Goal: Task Accomplishment & Management: Complete application form

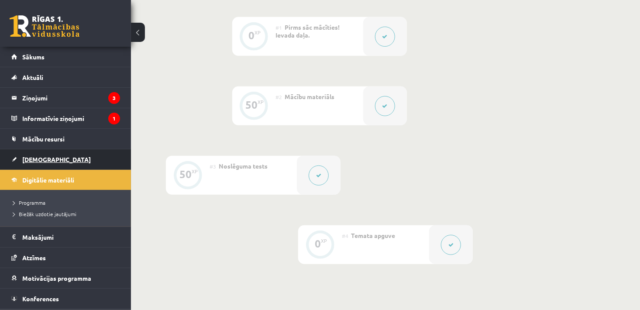
scroll to position [218, 0]
click at [54, 153] on link "[DEMOGRAPHIC_DATA]" at bounding box center [65, 159] width 109 height 20
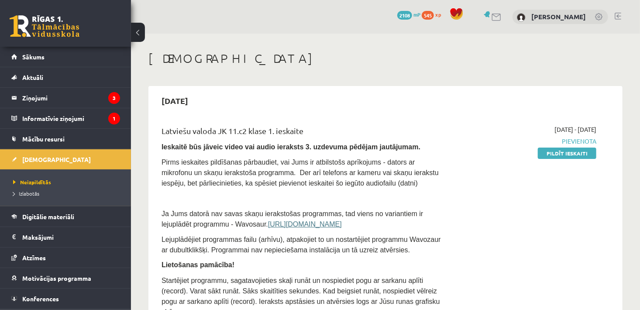
click at [566, 159] on div "[DATE] - [DATE] [GEOGRAPHIC_DATA] Pildīt ieskaiti" at bounding box center [527, 241] width 149 height 233
click at [566, 151] on link "Pildīt ieskaiti" at bounding box center [567, 152] width 58 height 11
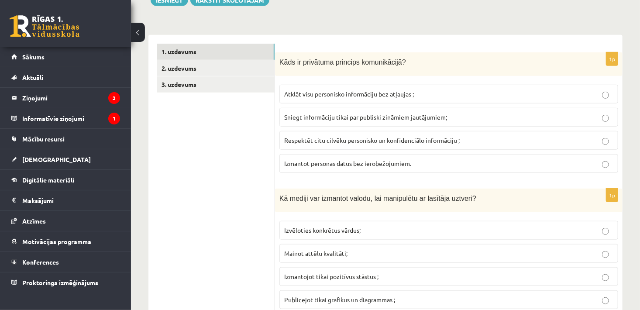
scroll to position [255, 0]
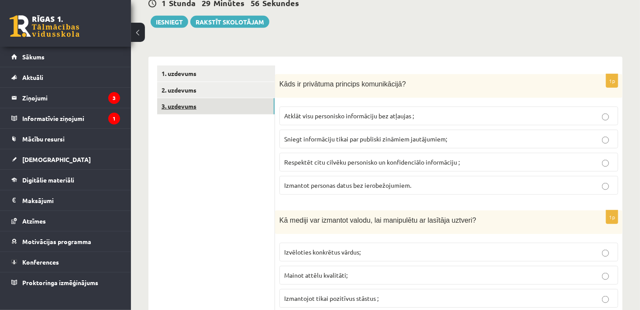
click at [174, 107] on link "3. uzdevums" at bounding box center [215, 106] width 117 height 16
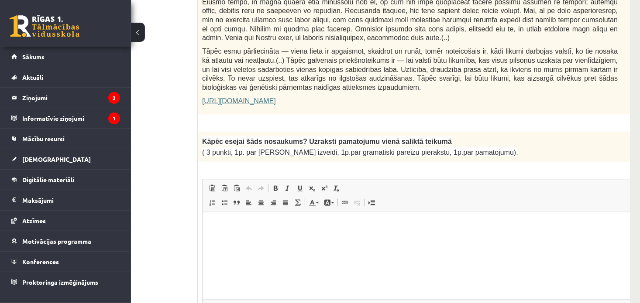
scroll to position [645, 77]
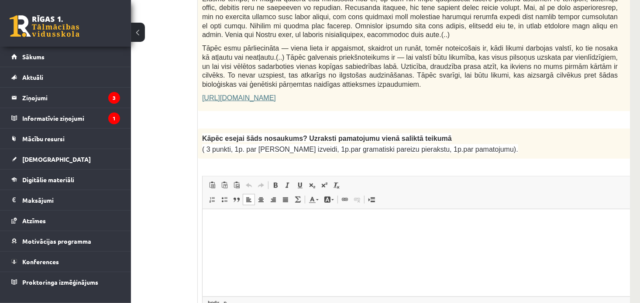
click at [440, 230] on html at bounding box center [431, 222] width 458 height 27
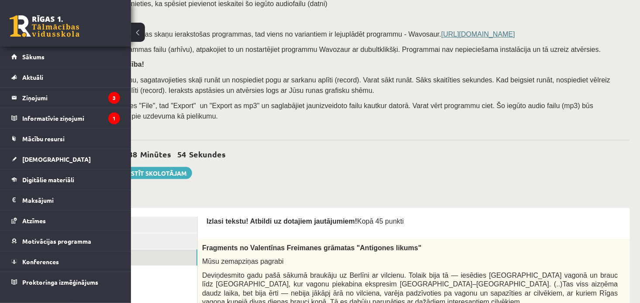
scroll to position [106, 77]
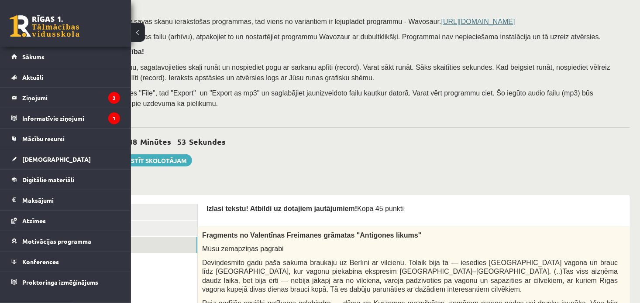
click at [253, 134] on div "0 Stundas 38 Minūtes 53 Sekundes Ieskaite saglabāta! Iesniegt Rakstīt skolotājam" at bounding box center [350, 146] width 559 height 39
click at [142, 28] on button at bounding box center [138, 32] width 14 height 19
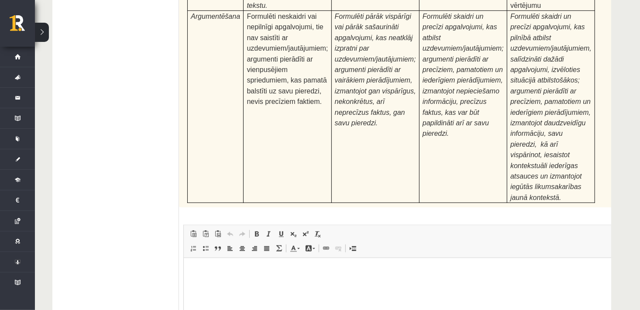
scroll to position [2222, 0]
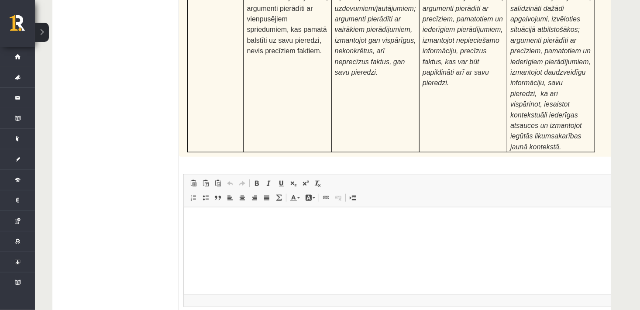
type input "**********"
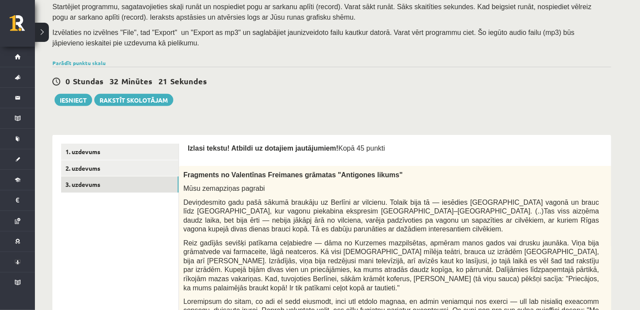
scroll to position [182, 0]
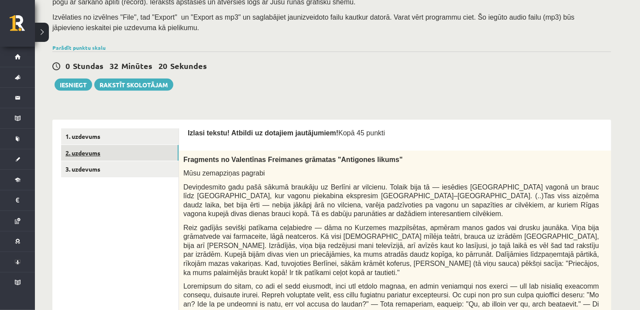
click at [80, 152] on link "2. uzdevums" at bounding box center [119, 153] width 117 height 16
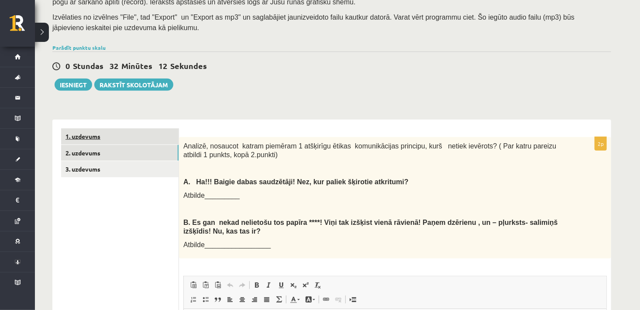
scroll to position [0, 0]
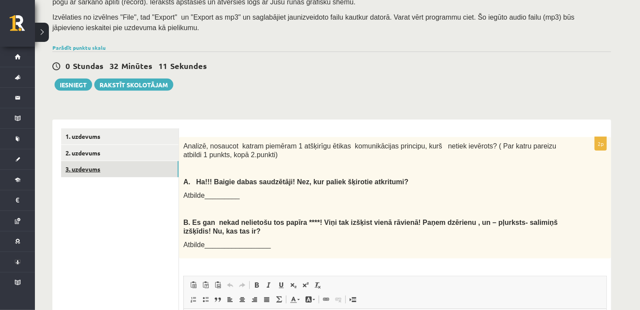
click at [84, 170] on link "3. uzdevums" at bounding box center [119, 169] width 117 height 16
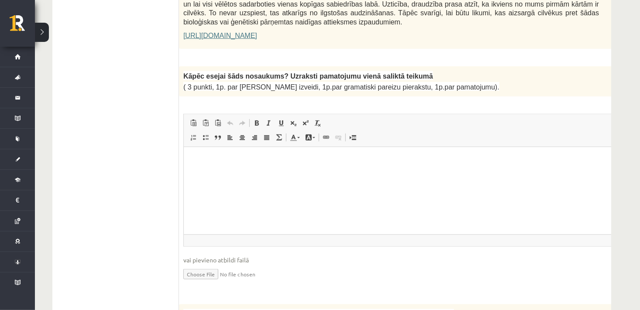
scroll to position [728, 0]
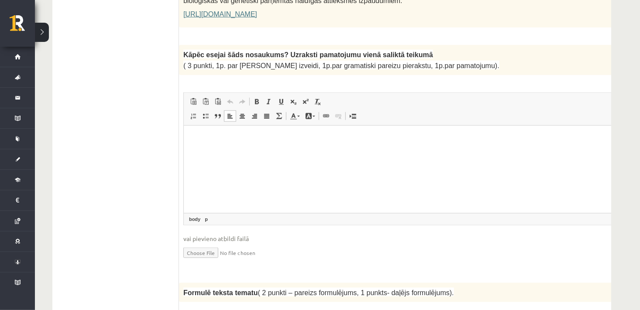
click at [313, 134] on p "Bagātinātā teksta redaktors, wiswyg-editor-user-answer-47433905011400" at bounding box center [412, 138] width 441 height 9
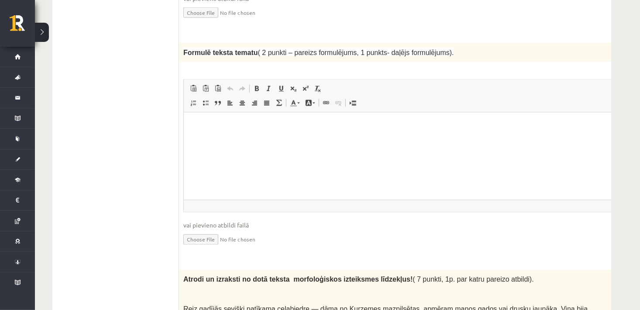
scroll to position [972, 0]
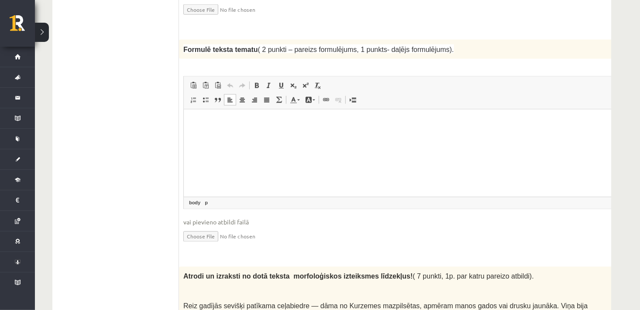
click at [354, 136] on html at bounding box center [412, 122] width 458 height 27
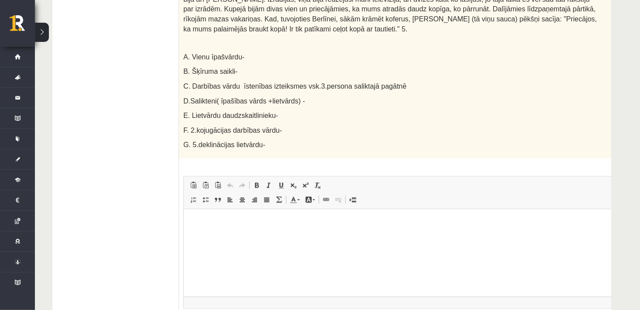
scroll to position [1319, 0]
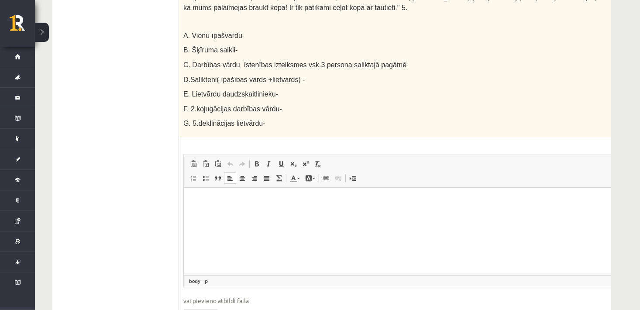
click at [384, 207] on html at bounding box center [412, 200] width 458 height 27
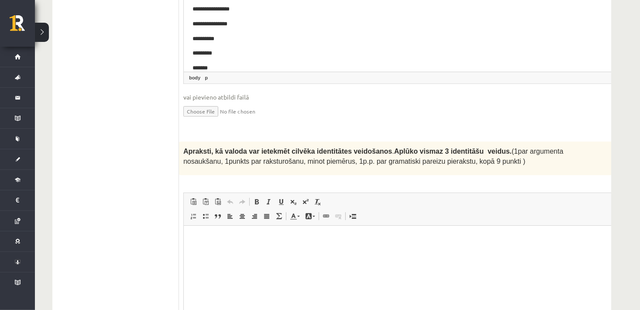
scroll to position [1526, 0]
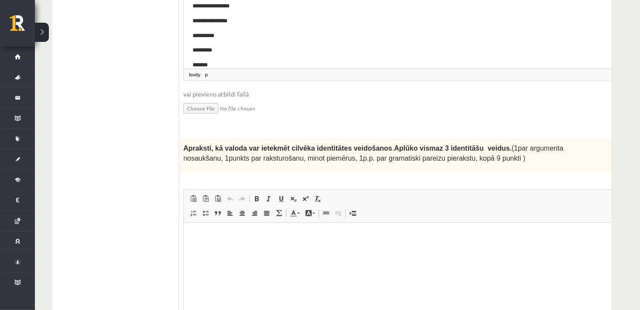
click at [346, 249] on html at bounding box center [412, 235] width 458 height 27
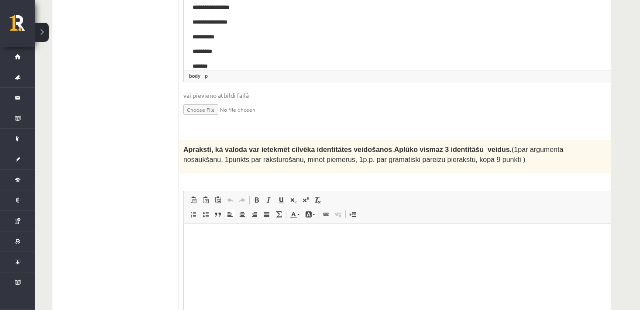
scroll to position [1546, 0]
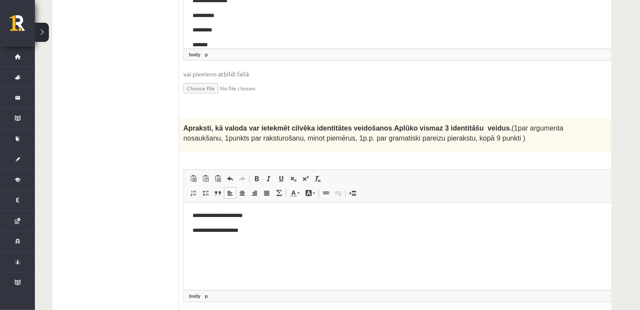
click at [202, 215] on p "**********" at bounding box center [401, 215] width 418 height 9
click at [255, 230] on p "**********" at bounding box center [401, 230] width 418 height 9
click at [273, 226] on p "**********" at bounding box center [401, 230] width 418 height 9
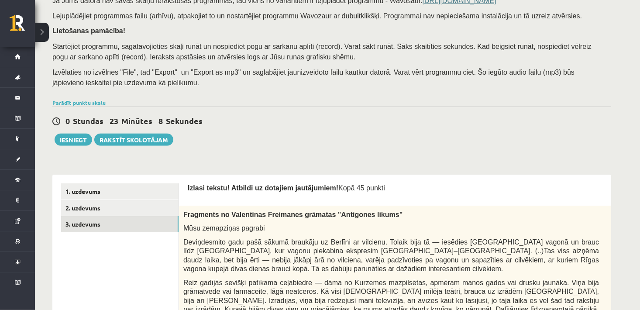
scroll to position [130, 0]
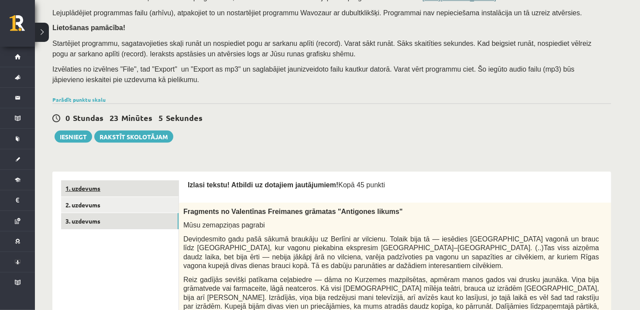
click at [89, 184] on link "1. uzdevums" at bounding box center [119, 188] width 117 height 16
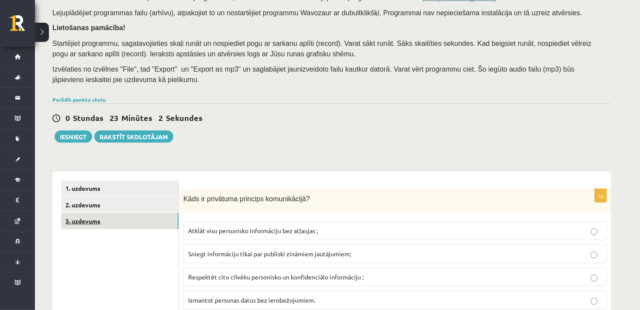
click at [82, 222] on link "3. uzdevums" at bounding box center [119, 221] width 117 height 16
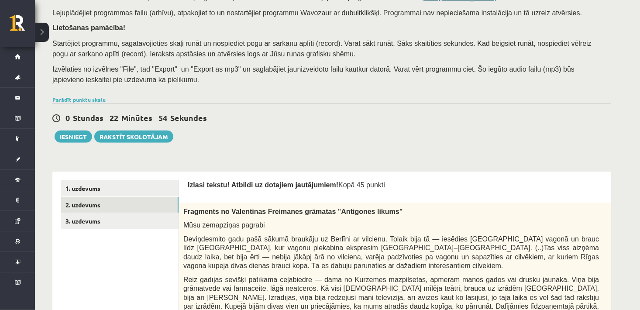
click at [89, 203] on link "2. uzdevums" at bounding box center [119, 205] width 117 height 16
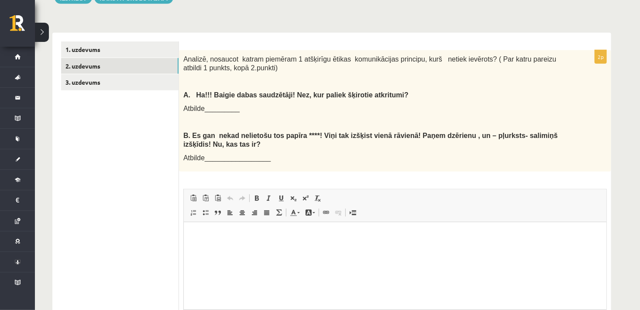
scroll to position [355, 0]
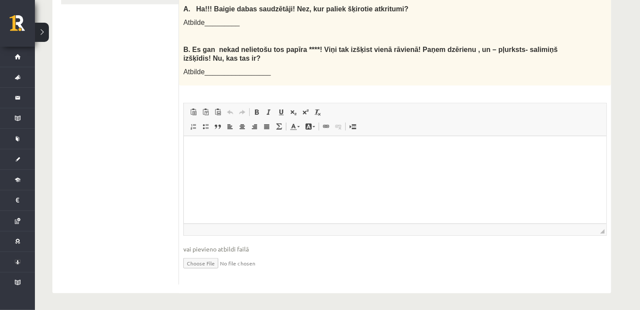
click at [302, 162] on html at bounding box center [394, 149] width 422 height 27
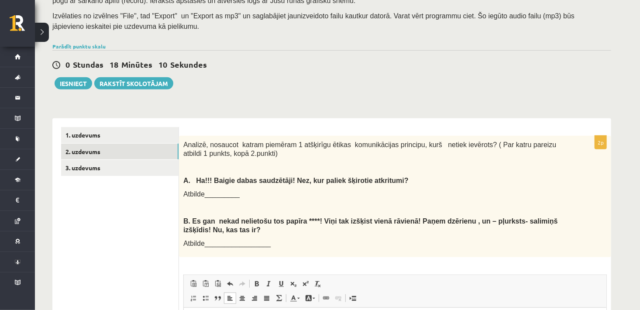
scroll to position [138, 0]
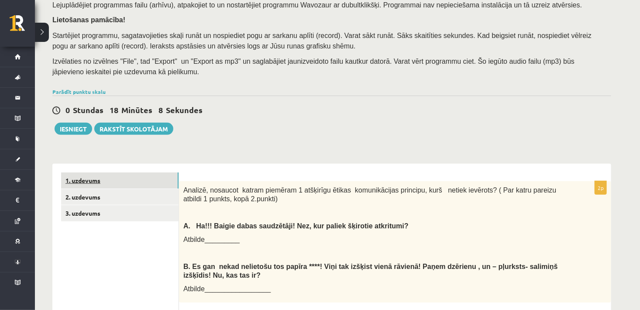
click at [77, 181] on link "1. uzdevums" at bounding box center [119, 180] width 117 height 16
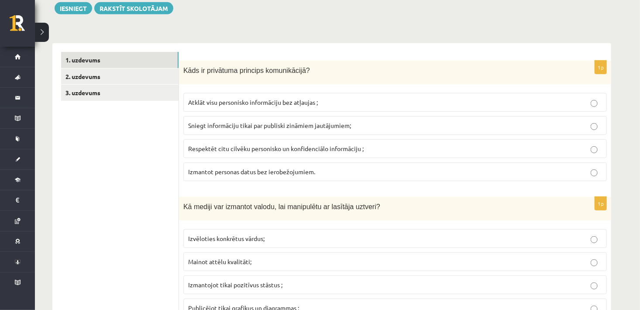
scroll to position [264, 0]
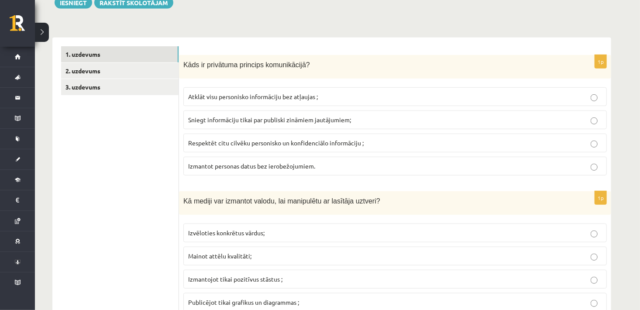
click at [304, 142] on span "Respektēt citu cilvēku personisko un konfidenciālo informāciju ;" at bounding box center [275, 143] width 175 height 8
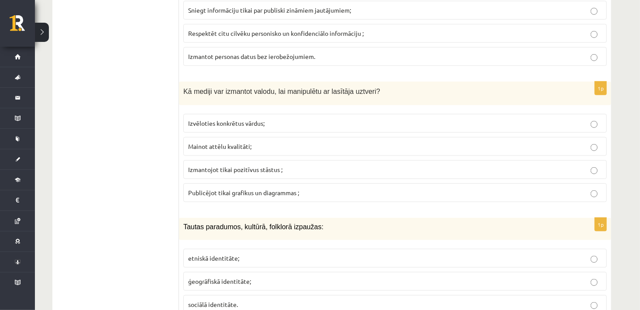
scroll to position [401, 0]
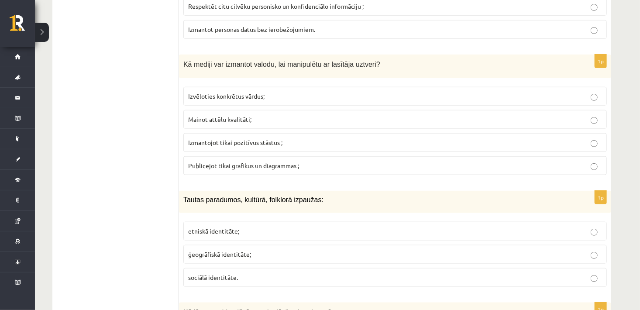
click at [238, 144] on span "Izmantojot tikai pozitīvus stāstus ;" at bounding box center [235, 142] width 94 height 8
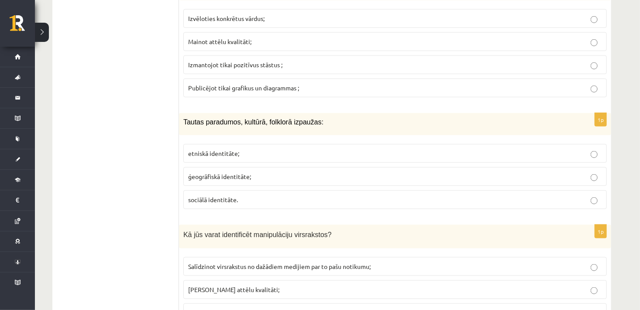
scroll to position [483, 0]
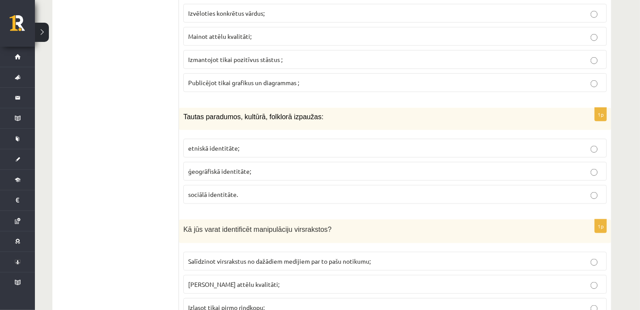
click at [279, 146] on p "etniskā identitāte;" at bounding box center [395, 148] width 414 height 9
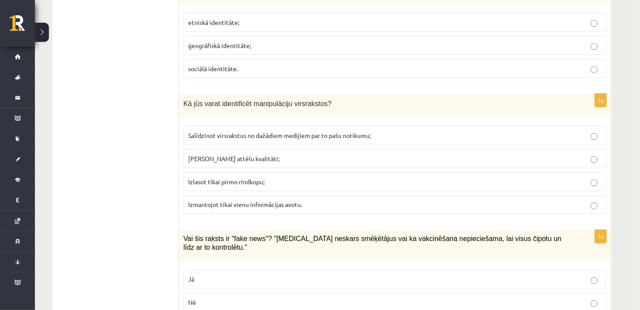
scroll to position [625, 0]
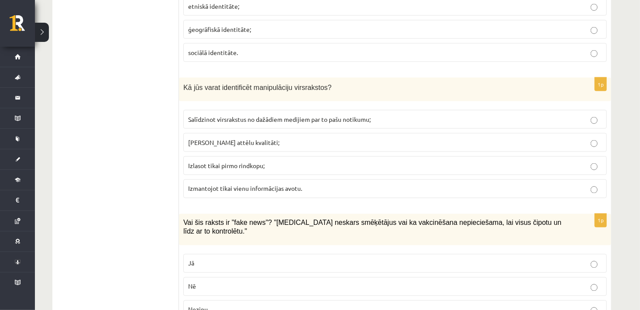
click at [344, 120] on p "Salīdzinot virsrakstus no dažādiem medijiem par to pašu notikumu;" at bounding box center [395, 119] width 414 height 9
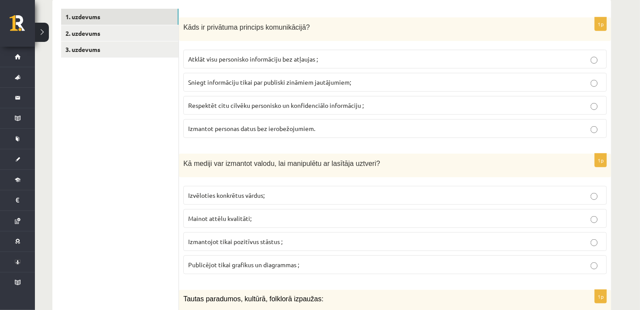
scroll to position [285, 0]
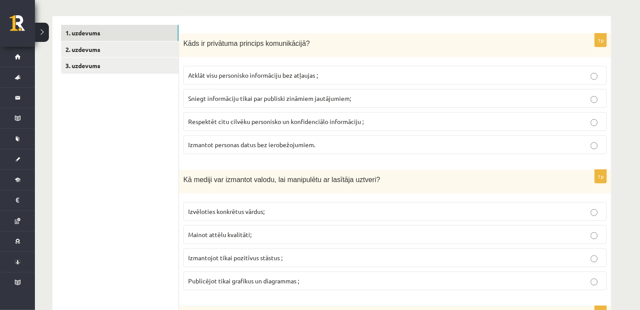
click at [277, 211] on p "Izvēloties konkrētus vārdus;" at bounding box center [395, 211] width 414 height 9
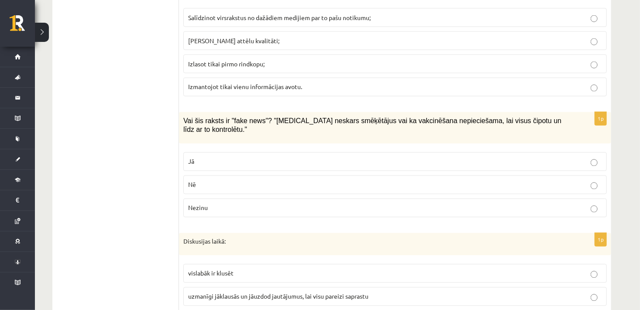
scroll to position [733, 0]
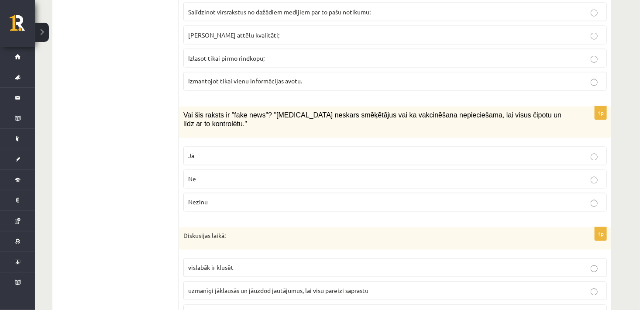
click at [247, 151] on p "Jā" at bounding box center [395, 155] width 414 height 9
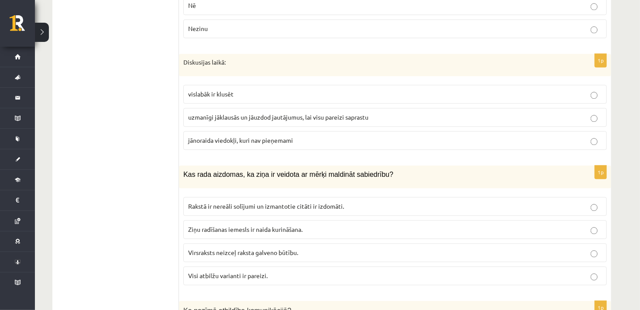
scroll to position [912, 0]
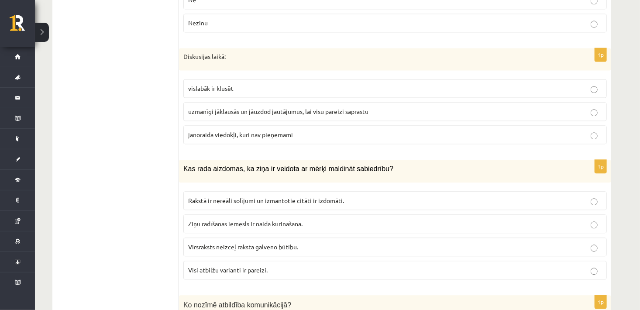
click at [422, 105] on label "uzmanīgi jāklausās un jāuzdod jautājumus, lai visu pareizi saprastu" at bounding box center [394, 111] width 423 height 19
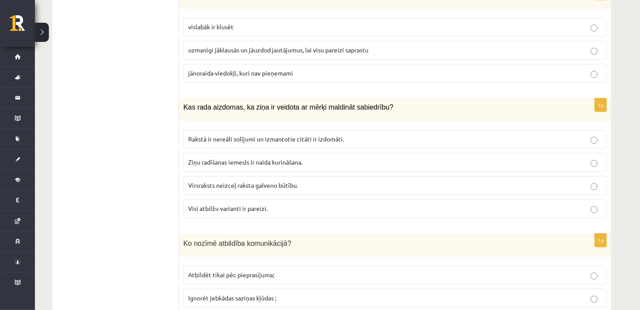
scroll to position [984, 0]
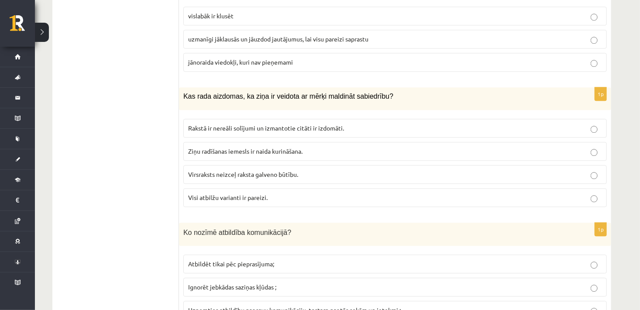
click at [283, 124] on span "Rakstā ir nereāli solījumi un izmantotie citāti ir izdomāti." at bounding box center [266, 128] width 156 height 8
click at [247, 193] on span "Visi atbilžu varianti ir pareizi." at bounding box center [227, 197] width 79 height 8
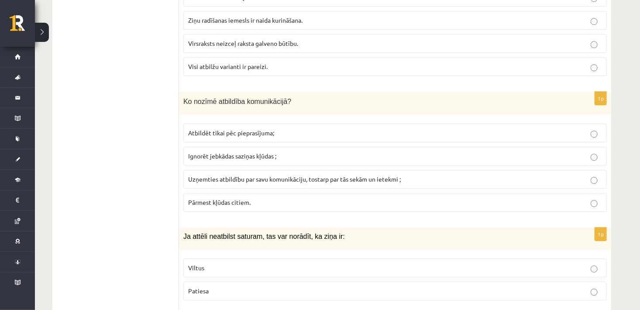
scroll to position [1121, 0]
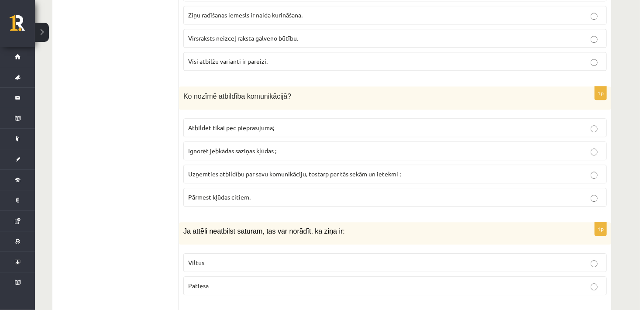
click at [308, 170] on span "Uzņemties atbildību par savu komunikāciju, tostarp par tās sekām un ietekmi ;" at bounding box center [294, 174] width 213 height 8
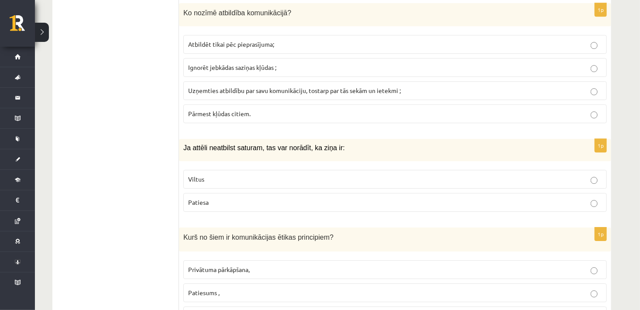
scroll to position [1209, 0]
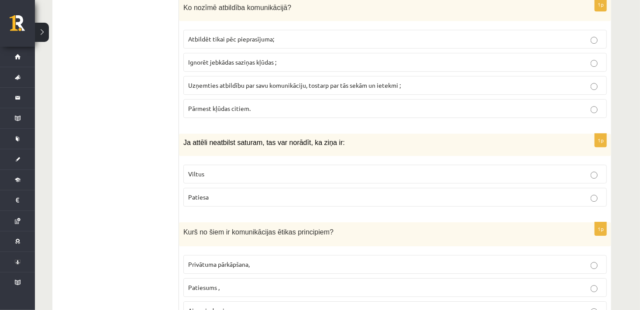
click at [240, 169] on p "Viltus" at bounding box center [395, 173] width 414 height 9
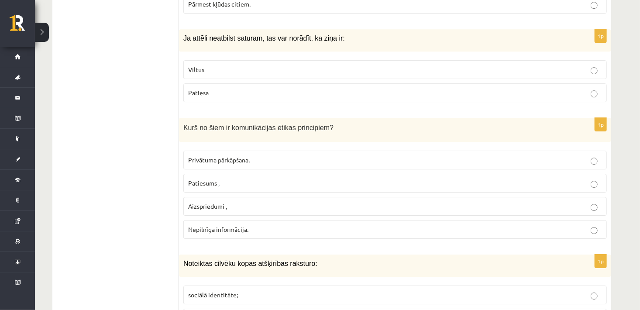
scroll to position [1335, 0]
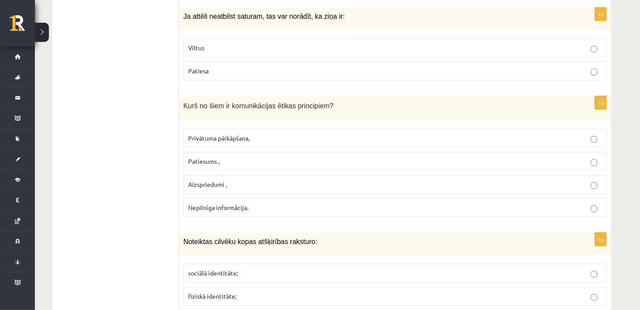
click at [234, 157] on p "Patiesums ," at bounding box center [395, 161] width 414 height 9
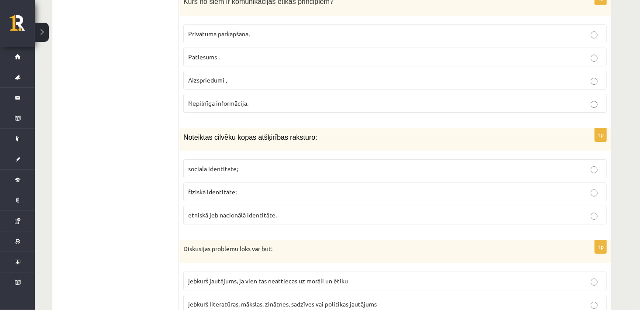
scroll to position [1456, 0]
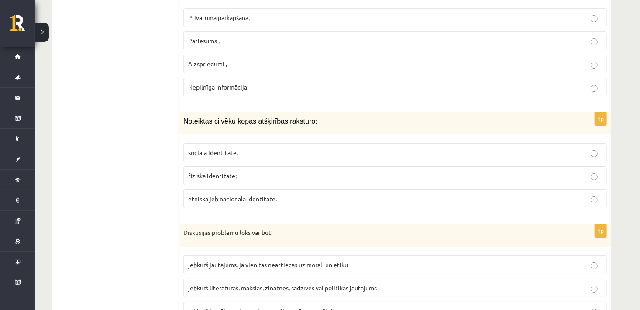
click at [207, 194] on p "etniskā jeb nacionālā identitāte." at bounding box center [395, 198] width 414 height 9
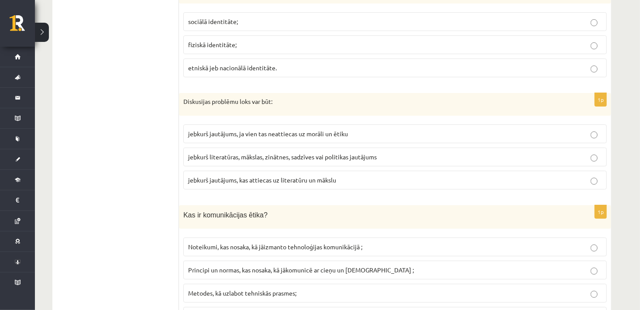
scroll to position [1597, 0]
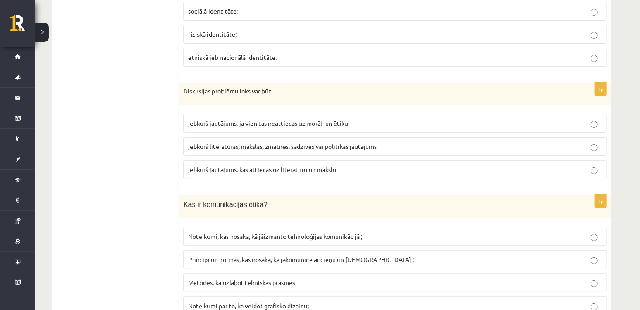
click at [310, 120] on fieldset "jebkurš jautājums, ja vien tas neattiecas uz morāli un ētiku jebkurš literatūra…" at bounding box center [394, 146] width 423 height 72
click at [308, 142] on p "jebkurš literatūras, mākslas, zinātnes, sadzīves vai politikas jautājums" at bounding box center [395, 146] width 414 height 9
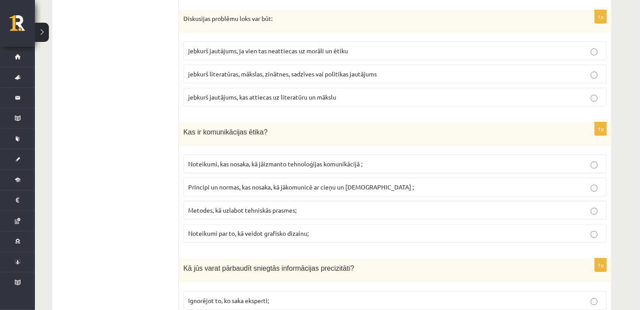
scroll to position [1680, 0]
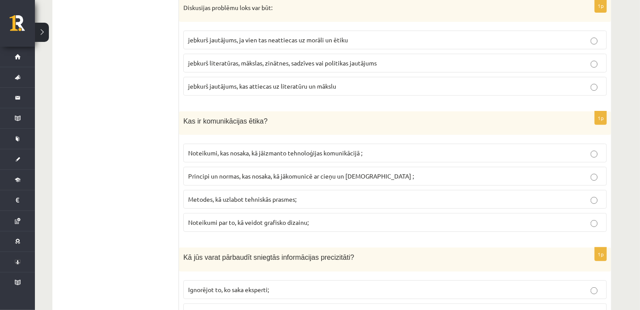
click at [269, 172] on span "Principi un normas, kas nosaka, kā jākomunicē ar cieņu un godīgumu ;" at bounding box center [301, 176] width 226 height 8
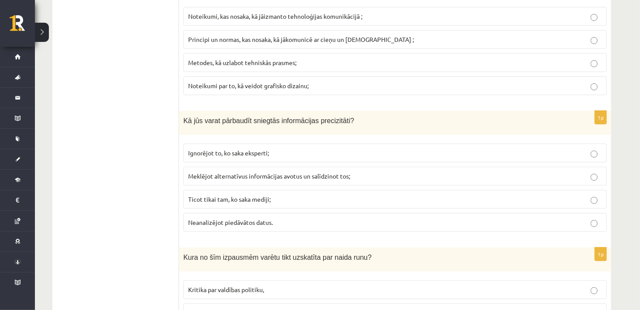
scroll to position [1822, 0]
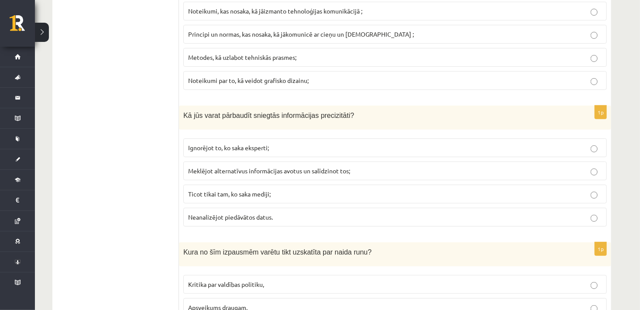
click at [293, 161] on label "Meklējot alternatīvus informācijas avotus un salīdzinot tos;" at bounding box center [394, 170] width 423 height 19
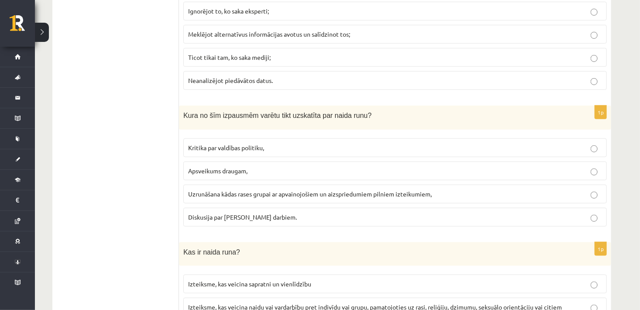
scroll to position [1975, 0]
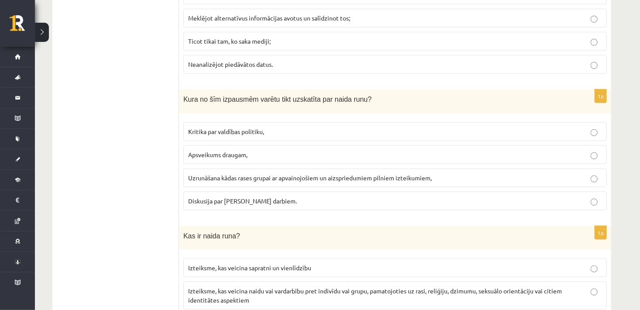
click at [281, 174] on span "Uzrunāšana kādas rases grupai ar apvainojošiem un aizspriedumiem pilniem izteik…" at bounding box center [309, 178] width 243 height 8
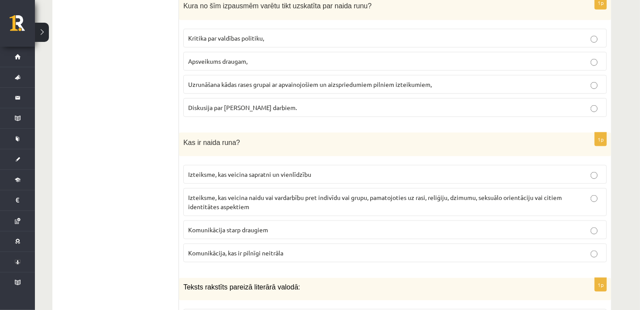
scroll to position [2074, 0]
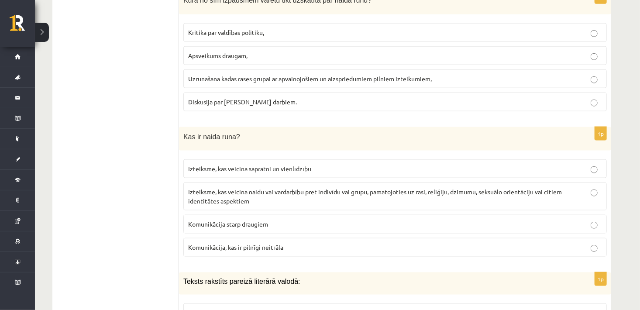
click at [264, 187] on p "Izteiksme, kas veicina naidu vai vardarbību pret indivīdu vai grupu, pamatojoti…" at bounding box center [395, 196] width 414 height 18
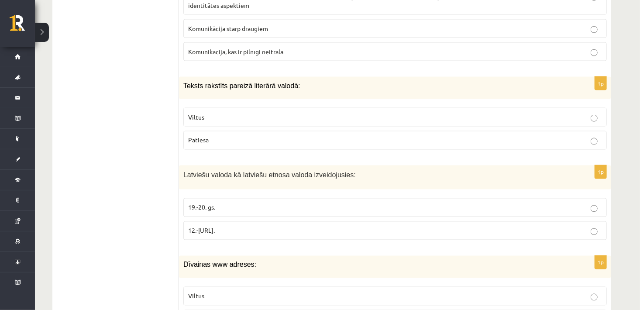
scroll to position [2275, 0]
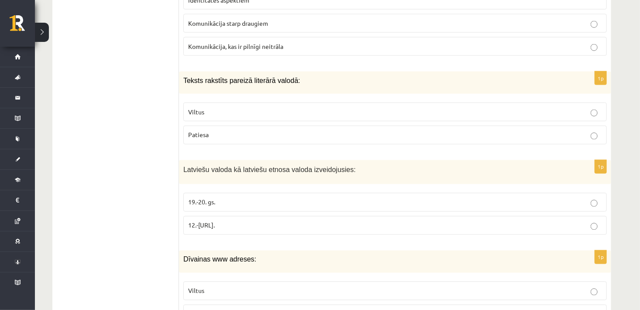
click at [244, 130] on p "Patiesa" at bounding box center [395, 134] width 414 height 9
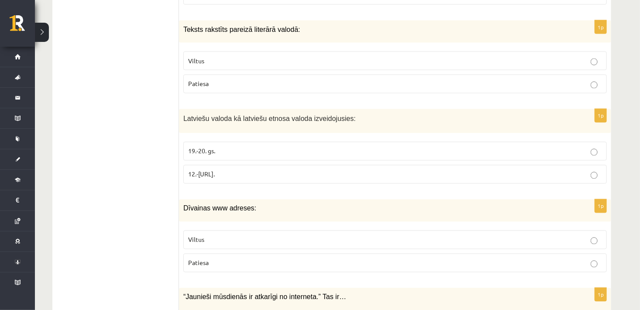
scroll to position [2331, 0]
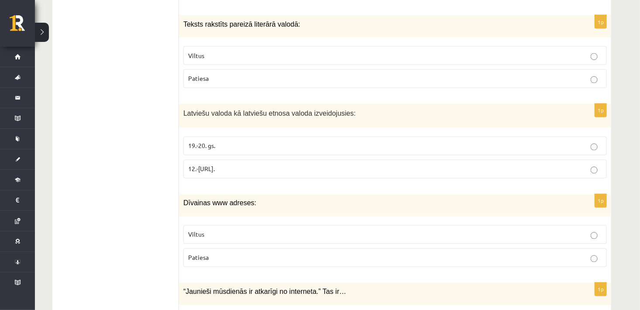
click at [252, 160] on label "12.-16.gs." at bounding box center [394, 169] width 423 height 19
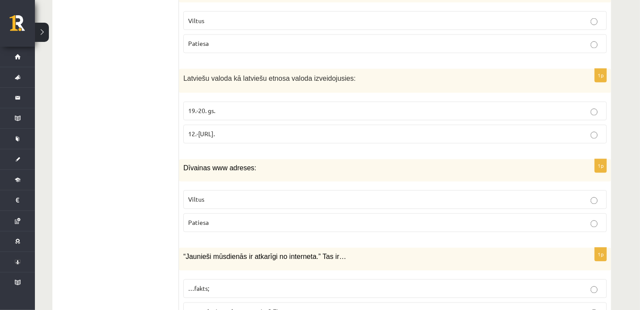
scroll to position [2371, 0]
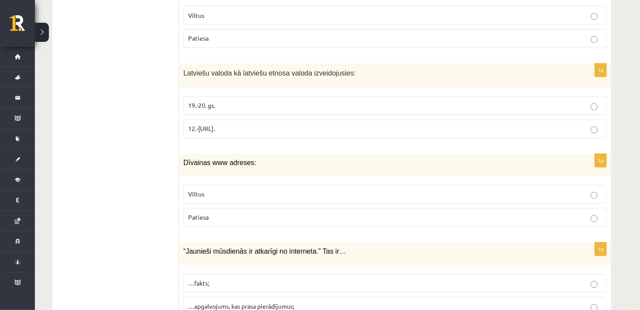
click at [199, 190] on span "Viltus" at bounding box center [196, 194] width 16 height 8
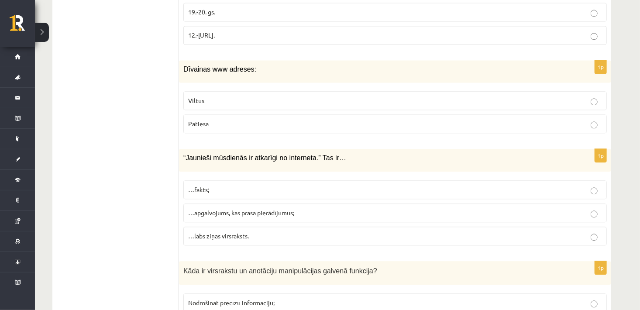
scroll to position [2508, 0]
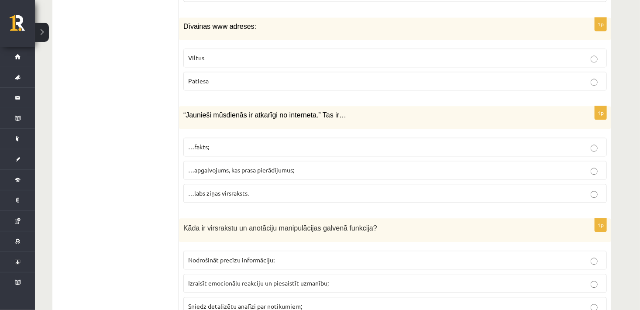
click at [254, 189] on p "…labs ziņas virsraksts." at bounding box center [395, 193] width 414 height 9
click at [432, 165] on p "…apgalvojums, kas prasa pierādījumus;" at bounding box center [395, 169] width 414 height 9
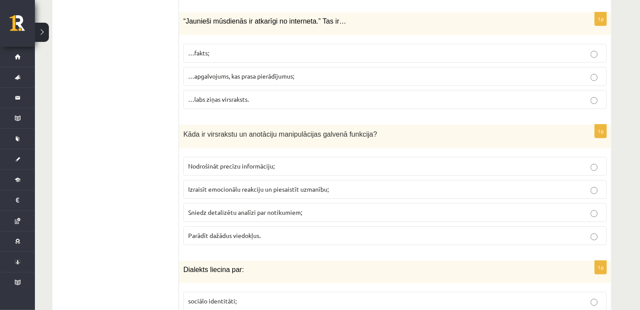
scroll to position [2607, 0]
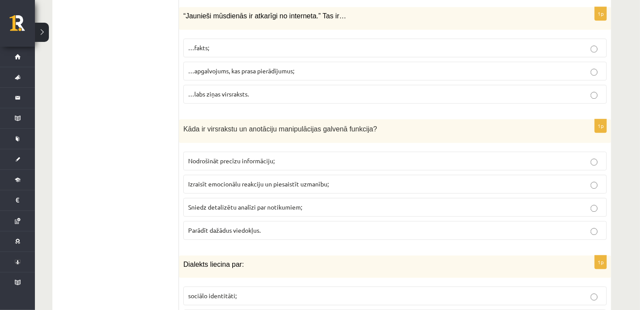
click at [245, 180] on span "Izraisīt emocionālu reakciju un piesaistīt uzmanību;" at bounding box center [258, 184] width 141 height 8
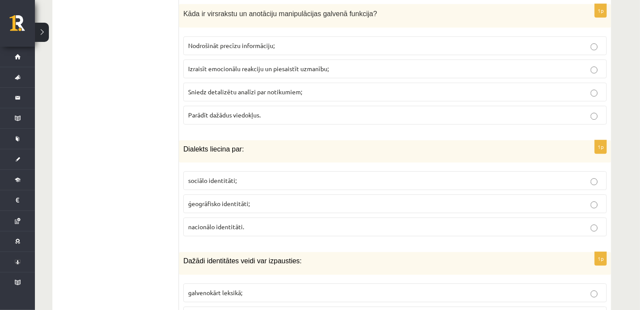
scroll to position [2727, 0]
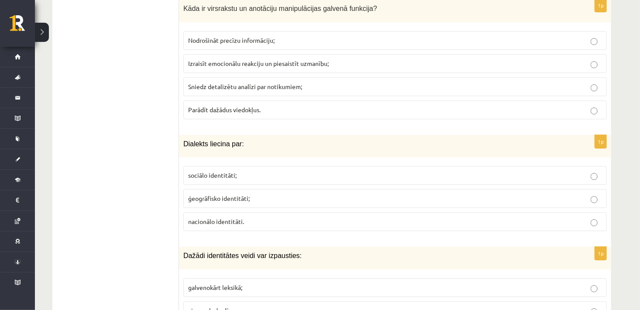
click at [295, 194] on p "ģeogrāfisko identitāti;" at bounding box center [395, 198] width 414 height 9
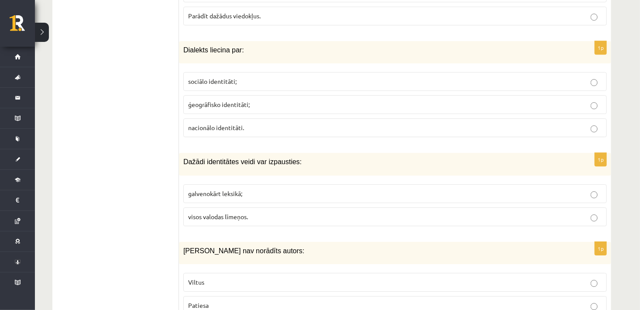
scroll to position [2853, 0]
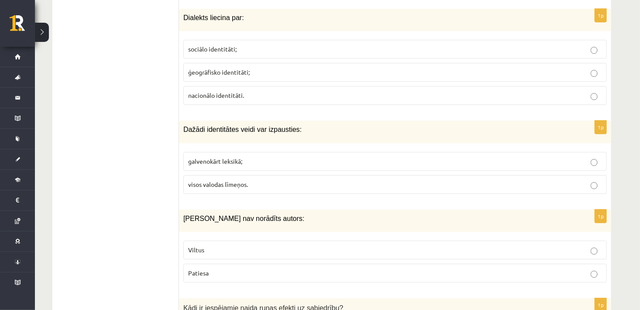
click at [245, 157] on p "galvenokārt leksikā;" at bounding box center [395, 161] width 414 height 9
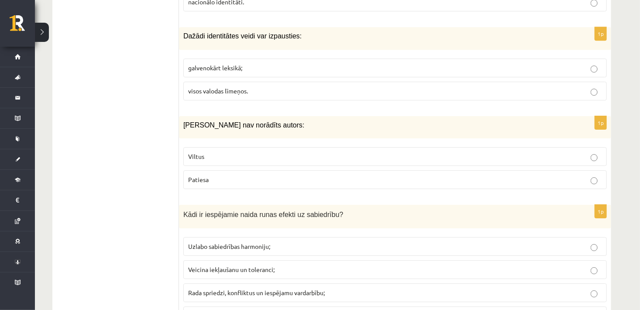
scroll to position [2958, 0]
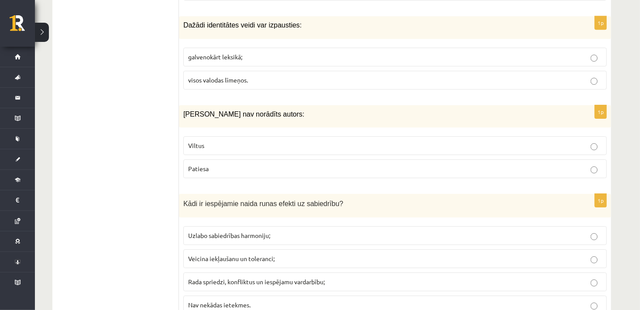
click at [278, 141] on p "Viltus" at bounding box center [395, 145] width 414 height 9
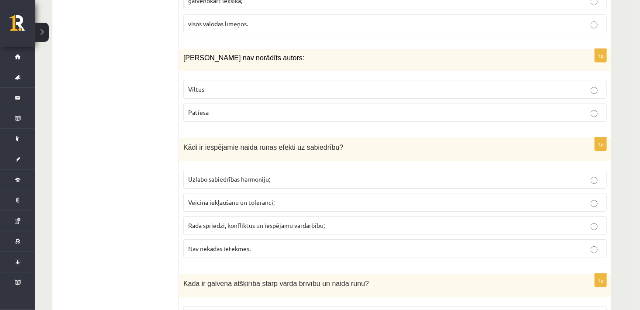
scroll to position [3019, 0]
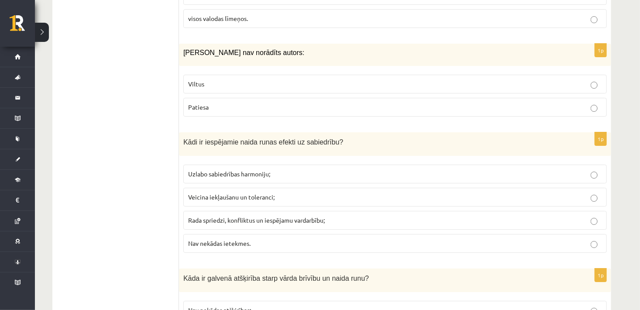
click at [393, 211] on label "Rada spriedzi, konfliktus un iespējamu vardarbību;" at bounding box center [394, 220] width 423 height 19
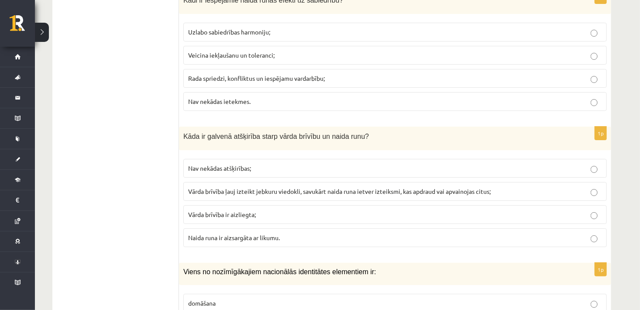
scroll to position [3166, 0]
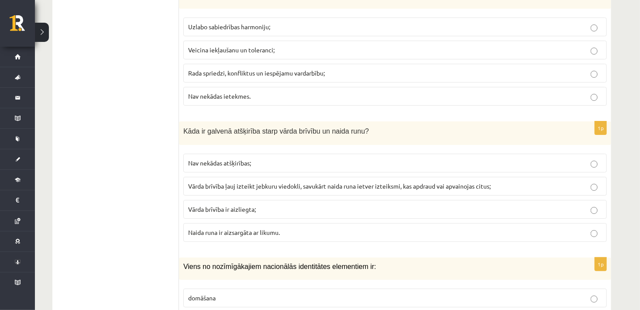
click at [316, 182] on span "Vārda brīvība ļauj izteikt jebkuru viedokli, savukārt naida runa ietver izteiks…" at bounding box center [339, 186] width 302 height 8
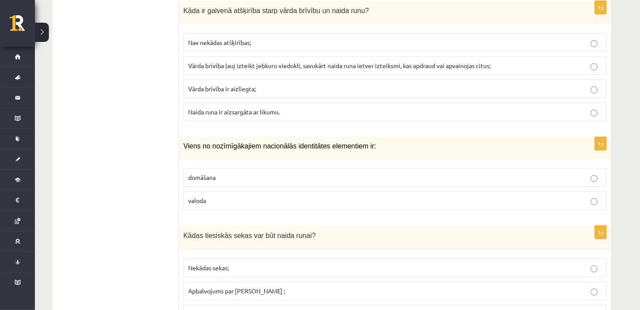
scroll to position [3308, 0]
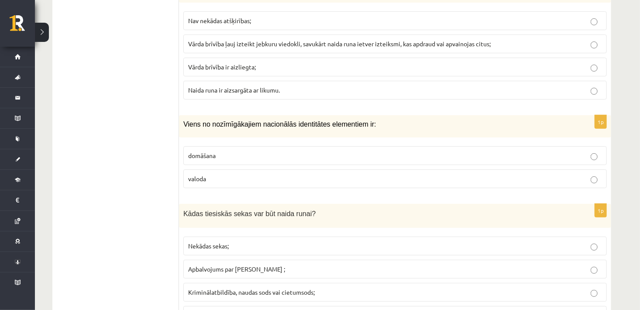
click at [267, 151] on p "domāšana" at bounding box center [395, 155] width 414 height 9
click at [249, 169] on label "valoda" at bounding box center [394, 178] width 423 height 19
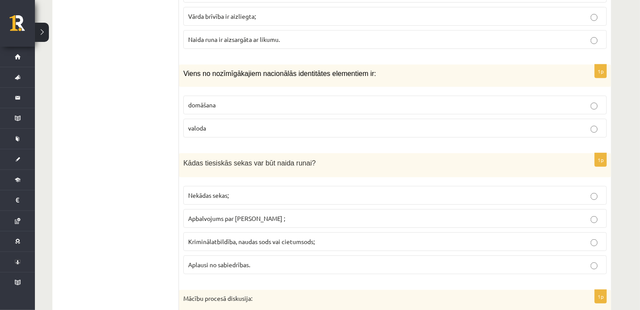
scroll to position [3365, 0]
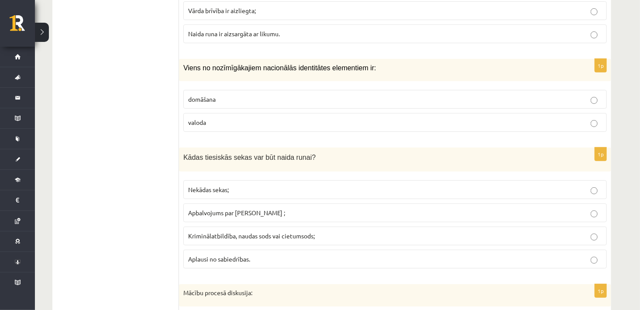
click at [540, 231] on p "Kriminālatbildība, naudas sods vai cietumsods;" at bounding box center [395, 235] width 414 height 9
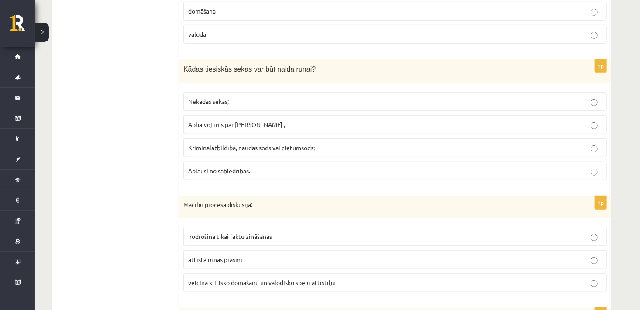
scroll to position [3458, 0]
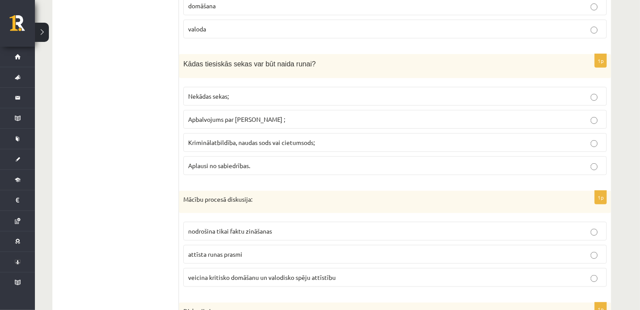
click at [259, 268] on label "veicina kritisko domāšanu un valodisko spēju attīstību" at bounding box center [394, 277] width 423 height 19
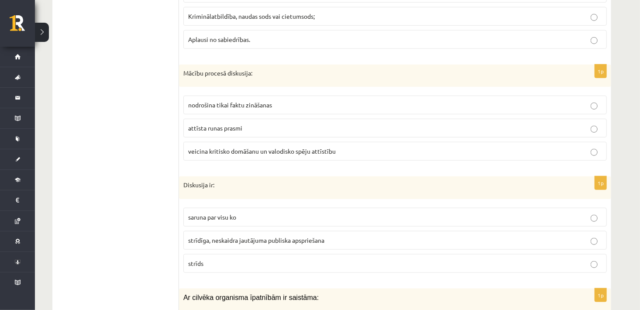
scroll to position [3637, 0]
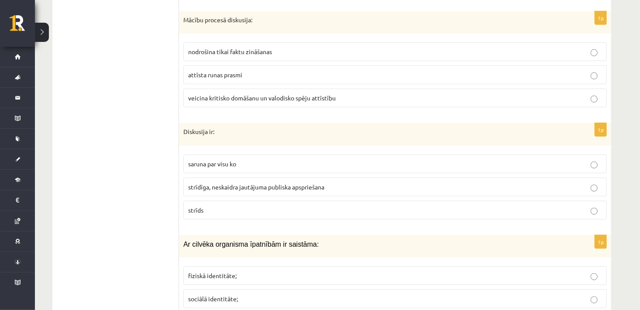
click at [233, 159] on p "saruna par visu ko" at bounding box center [395, 163] width 414 height 9
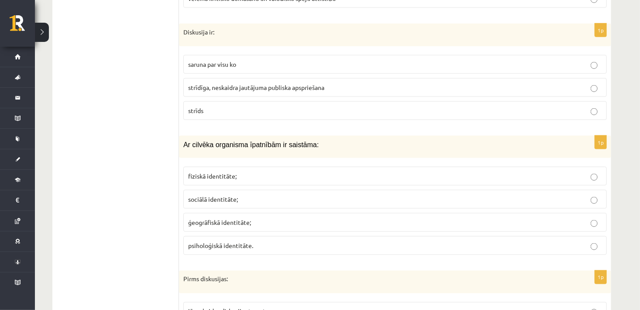
scroll to position [3732, 0]
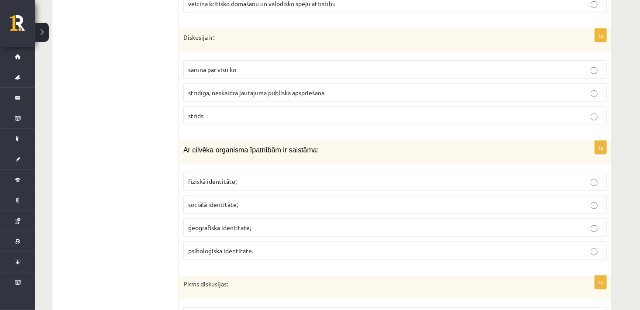
click at [243, 241] on label "psiholoģiskā identitāte." at bounding box center [394, 250] width 423 height 19
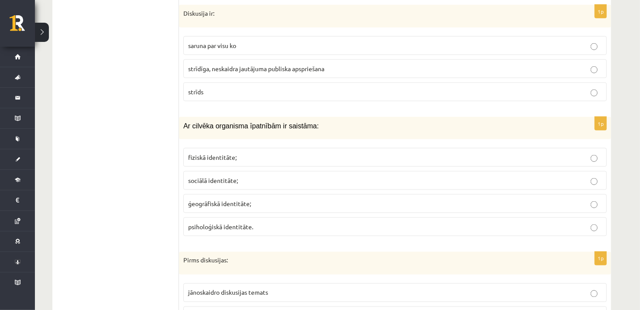
scroll to position [3761, 0]
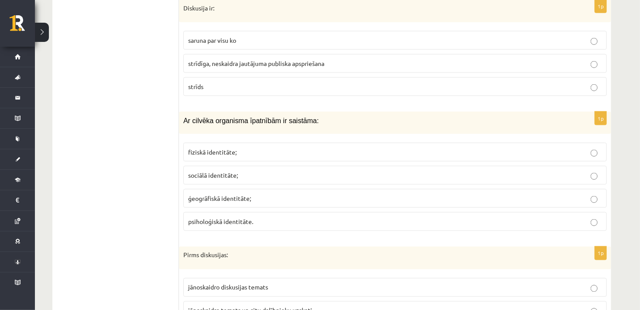
click at [576, 194] on p "ģeogrāfiskā identitāte;" at bounding box center [395, 198] width 414 height 9
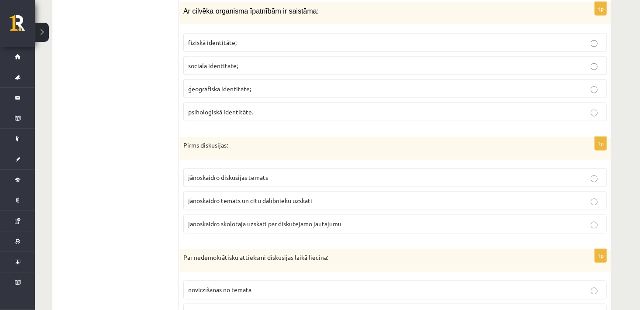
scroll to position [3876, 0]
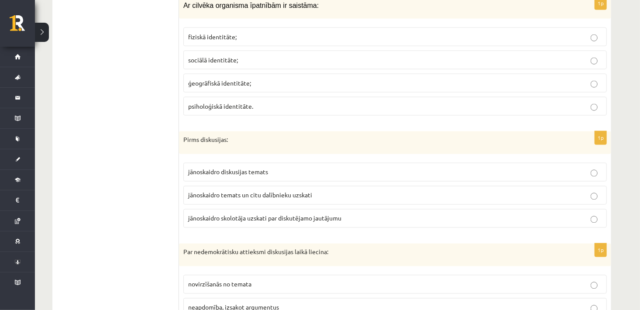
click at [301, 191] on p "jānoskaidro temats un citu dalībnieku uzskati" at bounding box center [395, 195] width 414 height 9
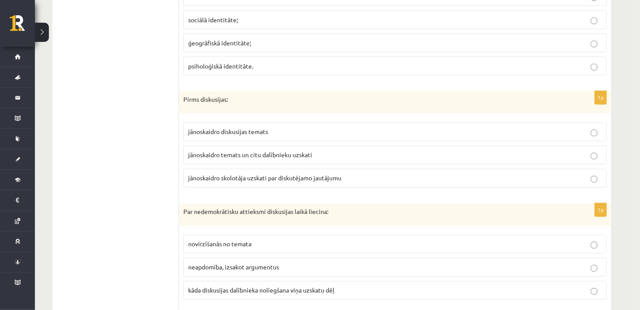
scroll to position [3911, 0]
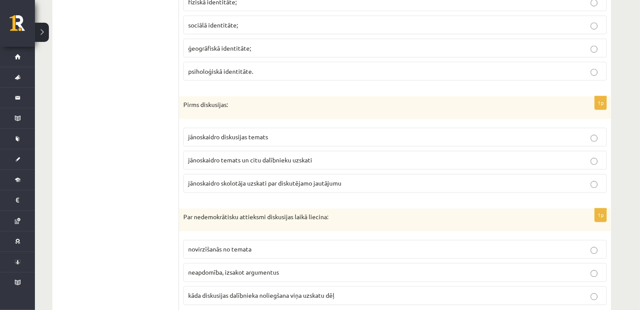
click at [459, 291] on p "kāda diskusijas dalībnieka noliegšana viņa uzskatu dēļ" at bounding box center [395, 295] width 414 height 9
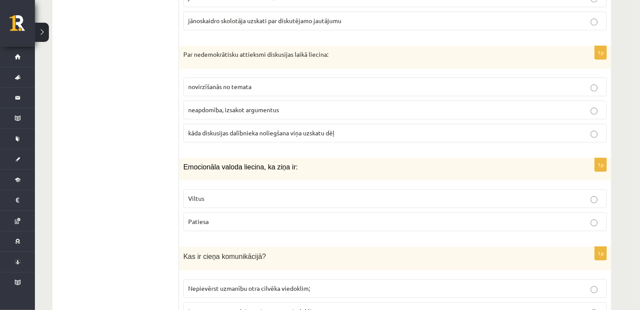
scroll to position [4080, 0]
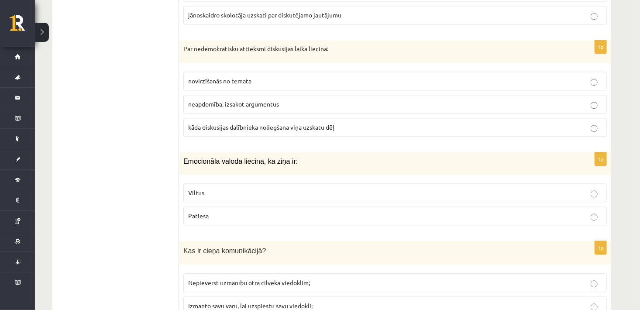
click at [285, 211] on p "Patiesa" at bounding box center [395, 215] width 414 height 9
click at [577, 183] on label "Viltus" at bounding box center [394, 192] width 423 height 19
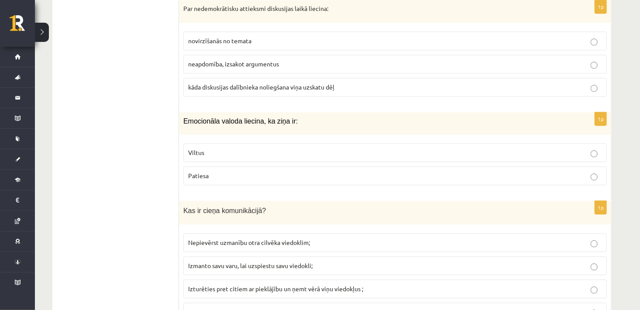
scroll to position [4134, 0]
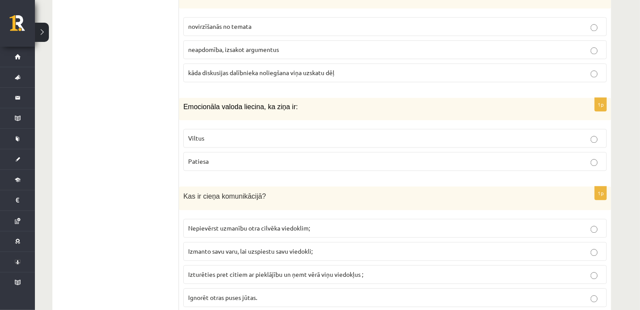
click at [281, 270] on span "Izturēties pret citiem ar pieklājību un ņemt vērā viņu viedokļus ;" at bounding box center [275, 274] width 175 height 8
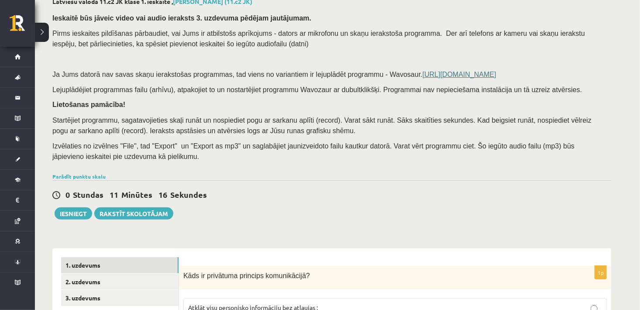
scroll to position [43, 0]
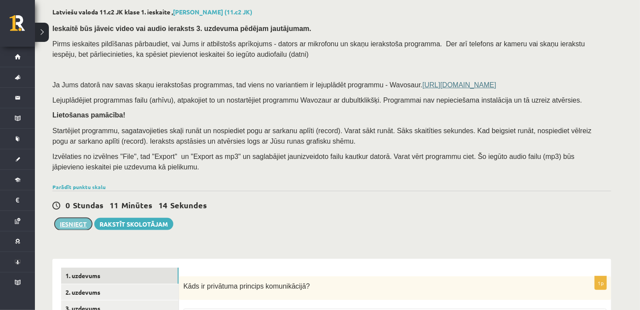
click at [67, 224] on button "Iesniegt" at bounding box center [74, 224] width 38 height 12
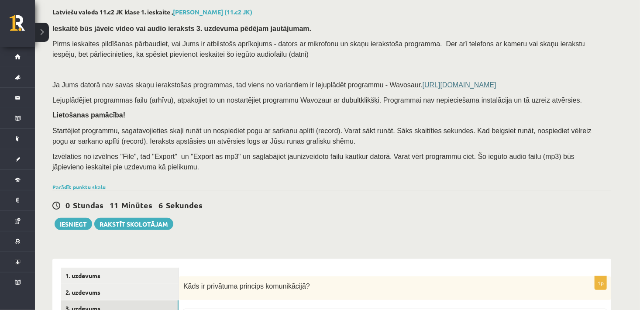
click at [89, 304] on link "3. uzdevums" at bounding box center [119, 308] width 117 height 16
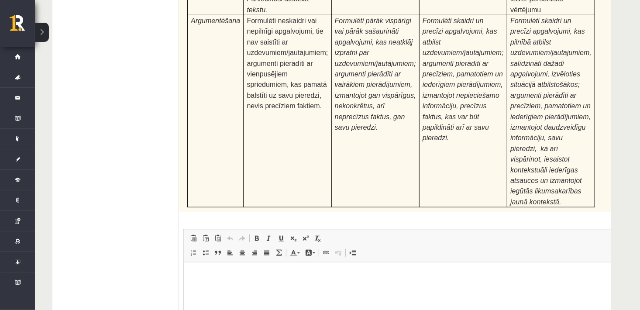
scroll to position [2231, 0]
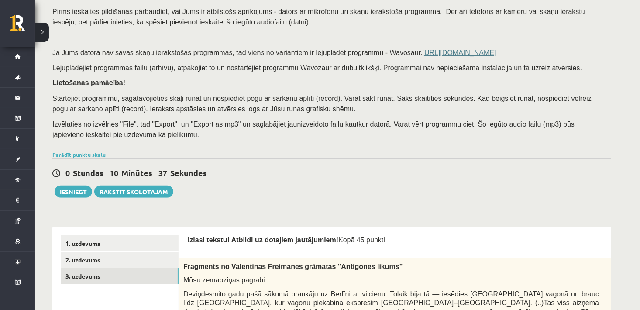
scroll to position [0, 0]
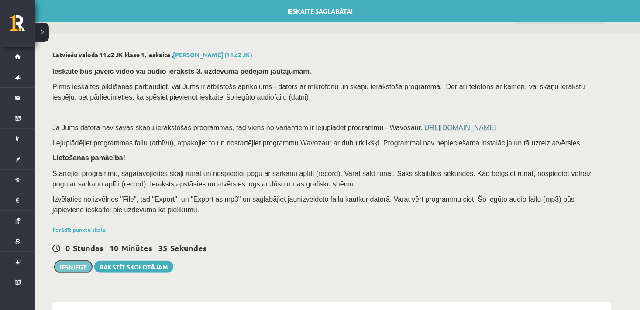
click at [68, 269] on button "Iesniegt" at bounding box center [74, 267] width 38 height 12
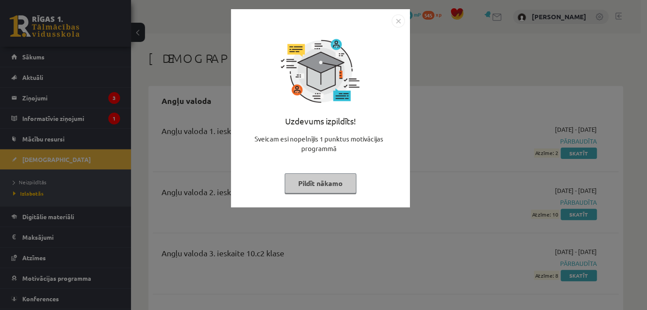
click at [318, 180] on button "Pildīt nākamo" at bounding box center [321, 183] width 72 height 20
